Goal: Transaction & Acquisition: Purchase product/service

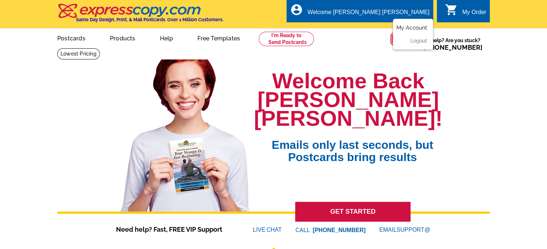
click at [400, 30] on link "My Account" at bounding box center [411, 28] width 31 height 6
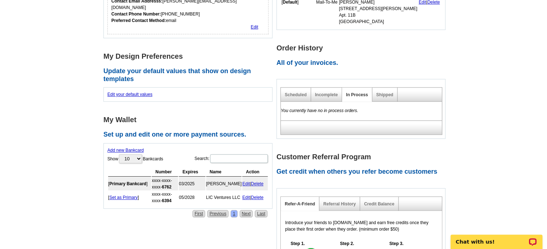
scroll to position [168, 0]
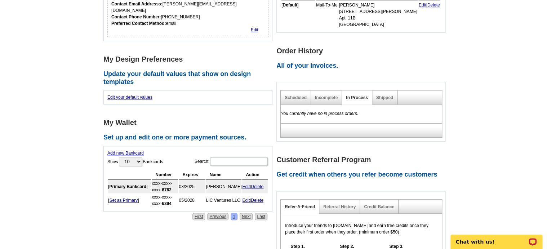
click at [246, 184] on link "Edit" at bounding box center [246, 186] width 8 height 5
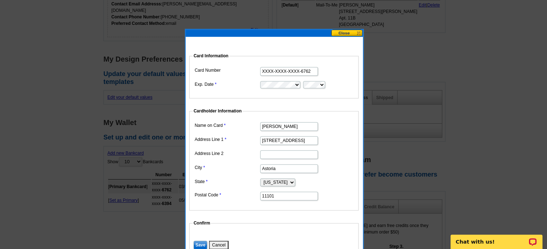
drag, startPoint x: 310, startPoint y: 72, endPoint x: 268, endPoint y: 69, distance: 42.7
click at [268, 69] on input "XXXX-XXXX-XXXX-6762" at bounding box center [289, 71] width 58 height 9
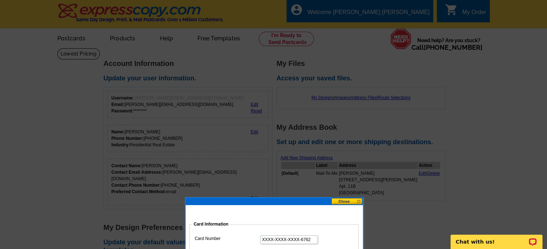
scroll to position [13, 0]
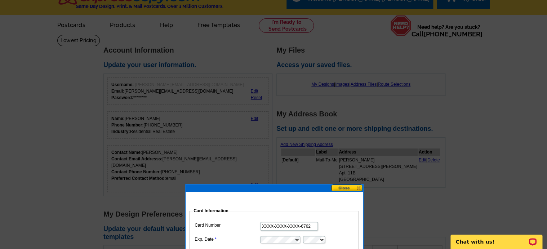
click at [343, 187] on button at bounding box center [347, 188] width 32 height 7
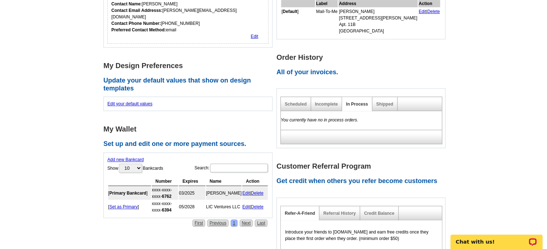
scroll to position [163, 0]
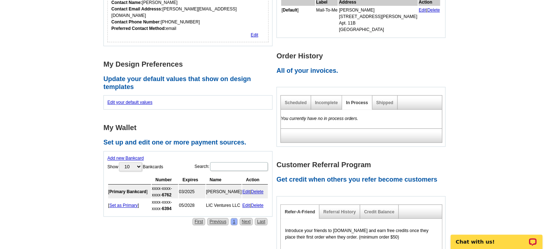
click at [134, 156] on link "Add new Bankcard" at bounding box center [125, 158] width 36 height 5
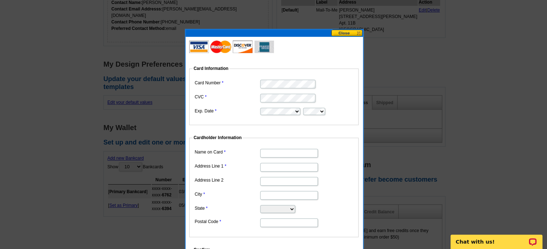
scroll to position [162, 0]
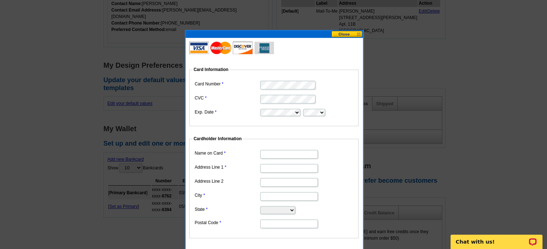
click at [247, 94] on dd at bounding box center [274, 98] width 162 height 11
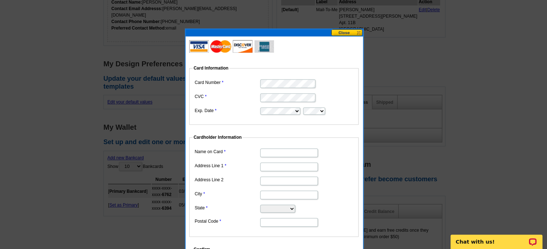
click at [282, 153] on input "Name on Card" at bounding box center [289, 153] width 58 height 9
type input "Eric Benaim"
click at [278, 167] on input "Address Line 1" at bounding box center [289, 167] width 58 height 9
type input "10-27 46th Avenue"
click at [275, 194] on input "City" at bounding box center [289, 195] width 58 height 9
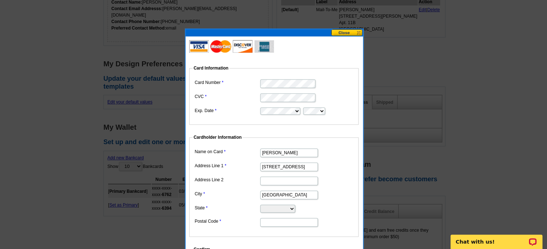
type input "Long Island City"
click at [260, 205] on select "Alabama Alaska Arizona Arkansas California Colorado Connecticut District of Col…" at bounding box center [277, 209] width 35 height 8
select select "NY"
click option "New York" at bounding box center [0, 0] width 0 height 0
click at [282, 221] on input "Postal Code" at bounding box center [289, 222] width 58 height 9
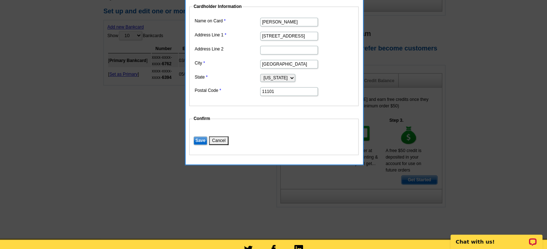
scroll to position [296, 0]
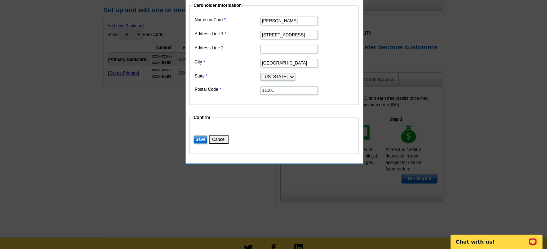
type input "11101"
click at [201, 140] on input "Save" at bounding box center [201, 139] width 14 height 9
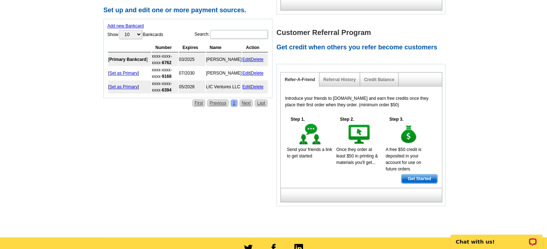
click at [115, 71] on link "Set as Primary" at bounding box center [123, 73] width 28 height 5
click at [258, 71] on link "Delete" at bounding box center [257, 73] width 13 height 5
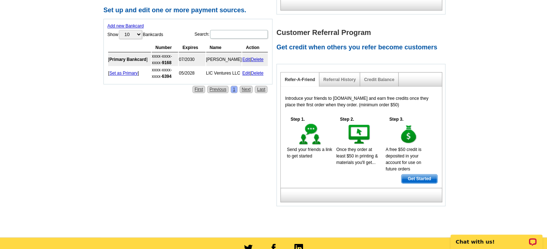
click at [257, 71] on link "Delete" at bounding box center [257, 73] width 13 height 5
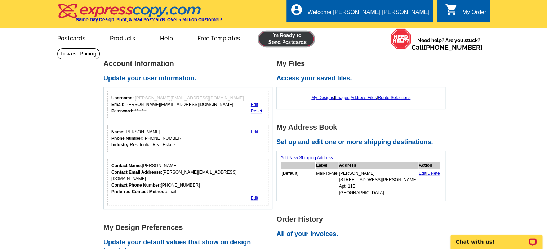
drag, startPoint x: 299, startPoint y: 40, endPoint x: 290, endPoint y: 44, distance: 10.4
click at [299, 40] on link at bounding box center [286, 39] width 55 height 14
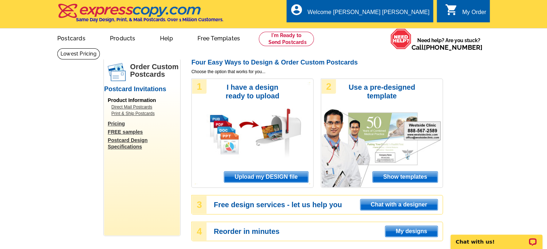
click at [458, 13] on icon "shopping_cart" at bounding box center [451, 9] width 13 height 13
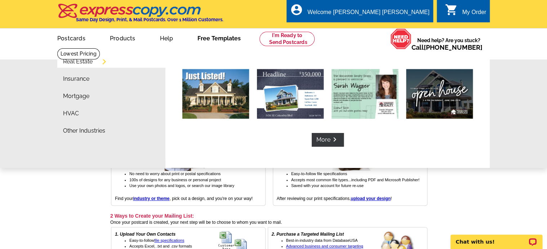
click at [231, 38] on link "Free Templates" at bounding box center [219, 37] width 66 height 17
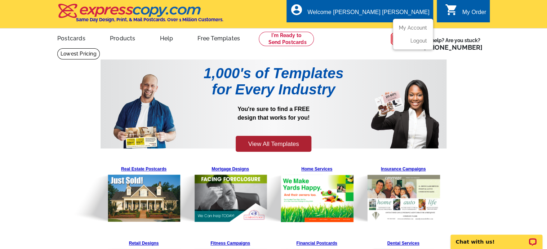
click at [400, 16] on div "Welcome [PERSON_NAME] [PERSON_NAME]" at bounding box center [369, 14] width 122 height 10
click at [404, 28] on link "My Account" at bounding box center [411, 28] width 31 height 6
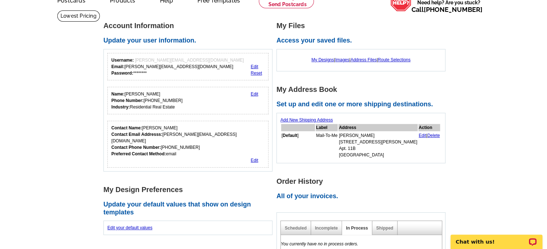
scroll to position [37, 0]
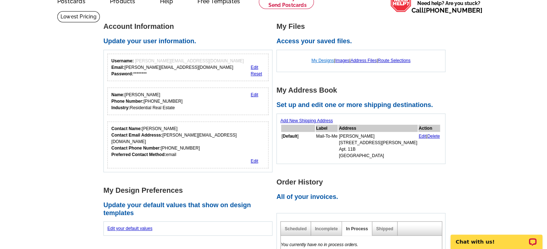
click at [319, 61] on link "My Designs" at bounding box center [322, 60] width 23 height 5
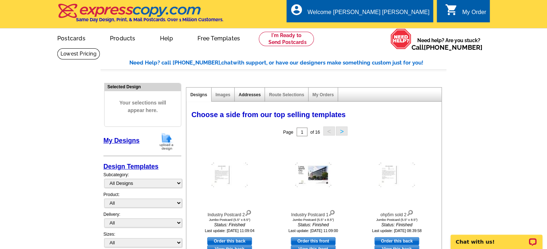
click at [251, 93] on link "Addresses" at bounding box center [250, 94] width 22 height 5
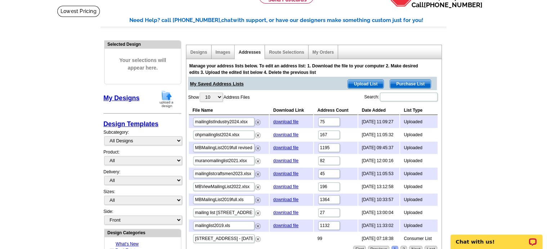
scroll to position [42, 0]
click at [203, 56] on div "Designs" at bounding box center [198, 52] width 25 height 14
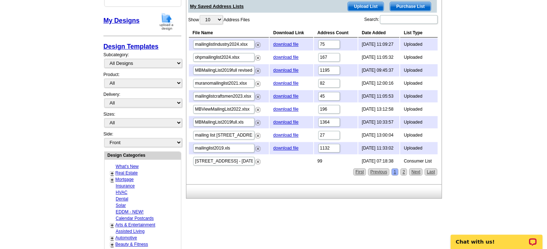
scroll to position [134, 0]
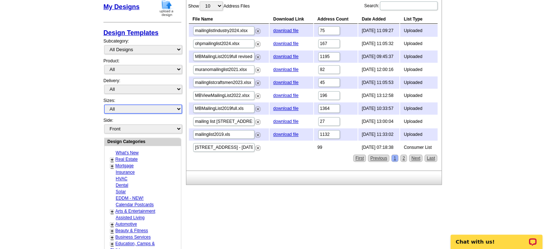
select select "2"
click option "Jumbo Postcard (5.5" x 8.5")" at bounding box center [0, 0] width 0 height 0
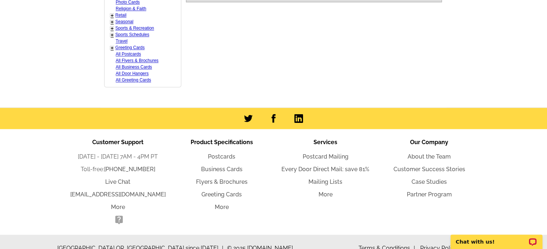
scroll to position [464, 0]
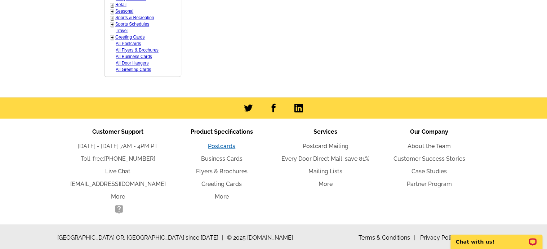
click at [218, 144] on link "Postcards" at bounding box center [221, 145] width 27 height 7
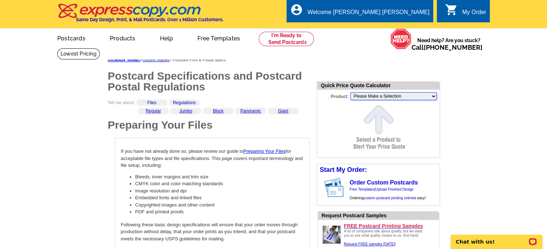
select select "2"
click option "Jumbo Postcard (5.5" x 8.5")" at bounding box center [0, 0] width 0 height 0
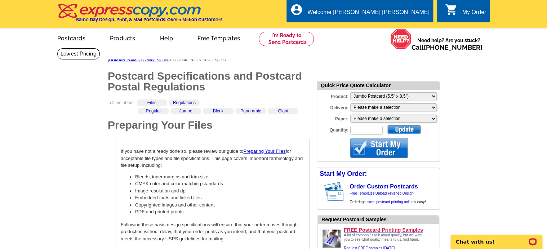
click at [366, 147] on div at bounding box center [379, 148] width 58 height 20
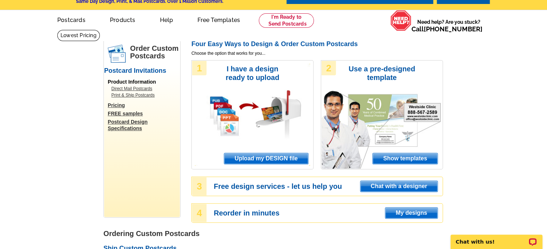
scroll to position [18, 0]
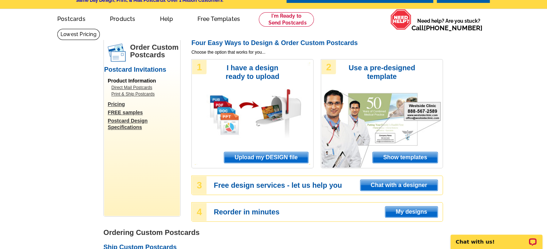
click at [394, 78] on h3 "Use a pre-designed template" at bounding box center [382, 71] width 74 height 17
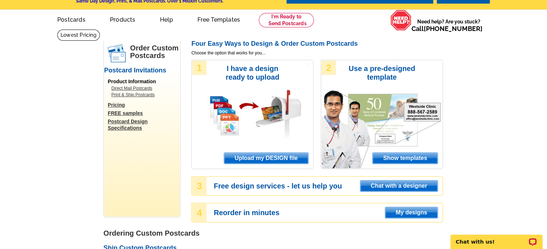
click at [401, 156] on span "Show templates" at bounding box center [405, 158] width 65 height 11
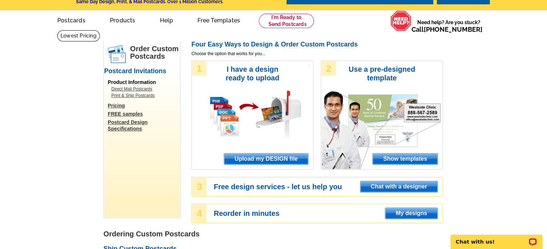
scroll to position [18, 0]
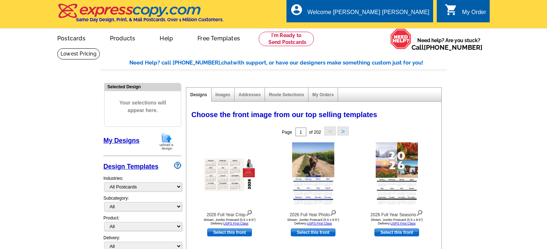
select select "971"
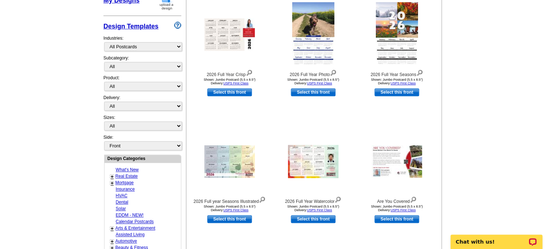
scroll to position [140, 0]
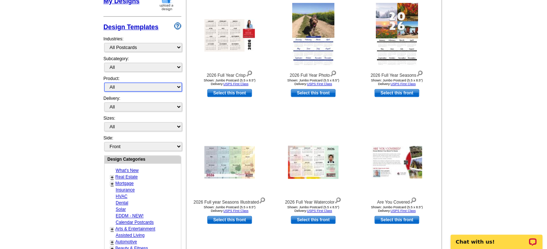
select select "1"
click option "Postcards" at bounding box center [0, 0] width 0 height 0
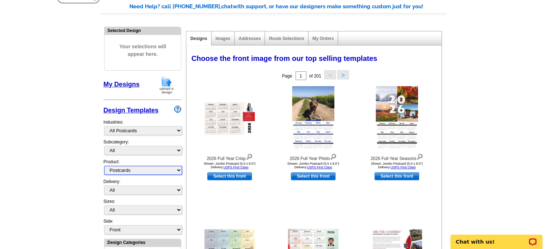
scroll to position [57, 0]
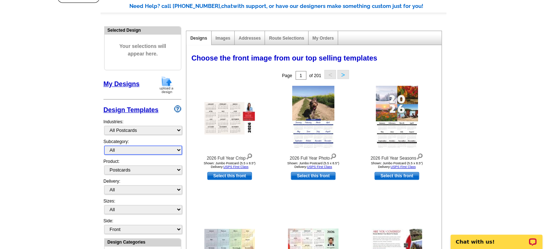
click option "All" at bounding box center [0, 0] width 0 height 0
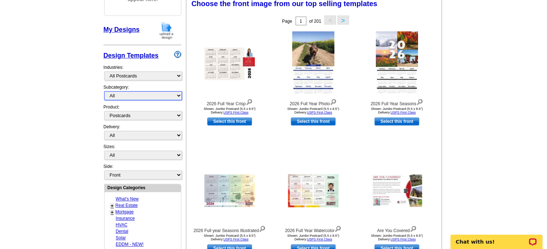
scroll to position [121, 0]
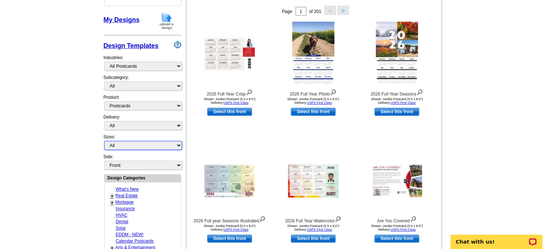
select select "2"
click option "Jumbo Postcard (5.5" x 8.5")" at bounding box center [0, 0] width 0 height 0
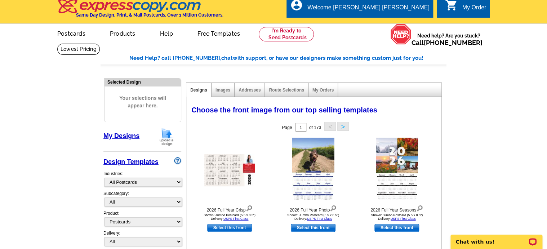
scroll to position [0, 0]
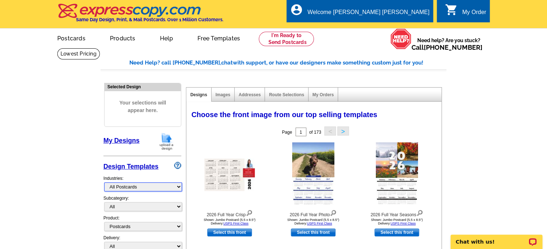
click at [104, 182] on select "What's New Real Estate Mortgage Insurance HVAC Dental Solar EDDM - NEW! Calenda…" at bounding box center [143, 186] width 78 height 9
select select "785"
click option "Real Estate" at bounding box center [0, 0] width 0 height 0
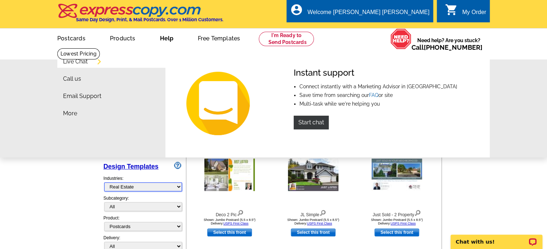
scroll to position [0, 0]
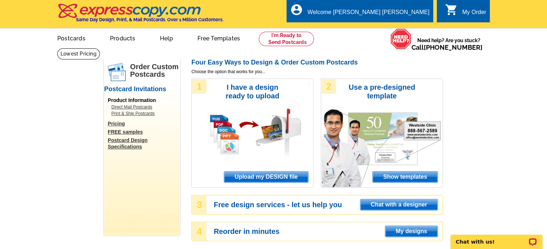
click at [384, 176] on span "Show templates" at bounding box center [405, 177] width 65 height 11
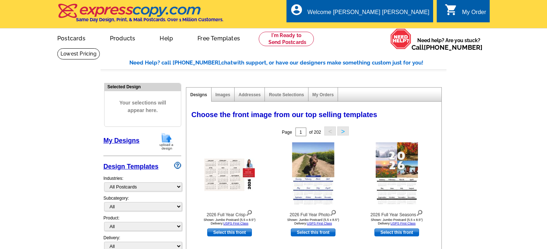
select select "971"
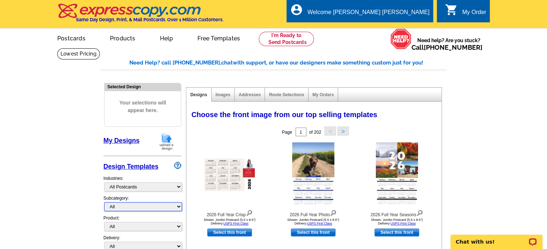
click option "All" at bounding box center [0, 0] width 0 height 0
click at [104, 222] on select "All Postcards Letters and flyers Business Cards Door Hangers Greeting Cards" at bounding box center [143, 226] width 78 height 9
select select "1"
click option "Postcards" at bounding box center [0, 0] width 0 height 0
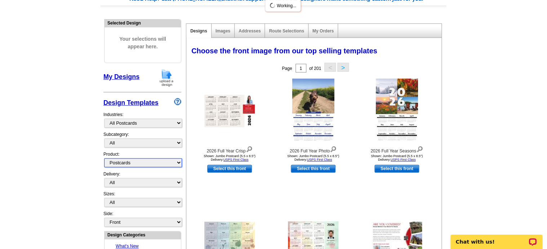
scroll to position [64, 0]
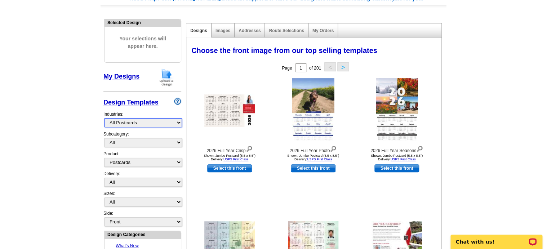
click at [104, 118] on select "What's New Real Estate Mortgage Insurance HVAC Dental Solar EDDM - NEW! Calenda…" at bounding box center [143, 122] width 78 height 9
select select "785"
click option "Real Estate" at bounding box center [0, 0] width 0 height 0
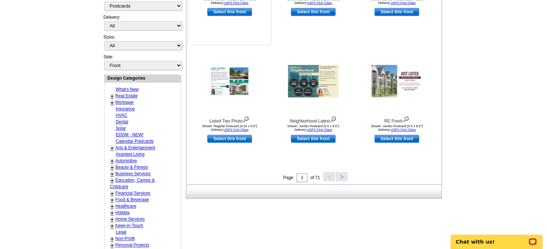
scroll to position [227, 0]
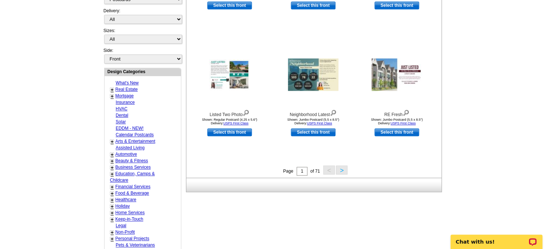
click at [343, 171] on button ">" at bounding box center [342, 169] width 12 height 9
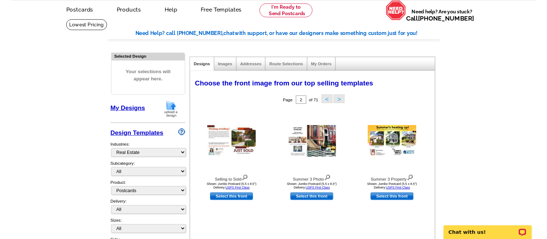
scroll to position [0, 0]
